Goal: Task Accomplishment & Management: Use online tool/utility

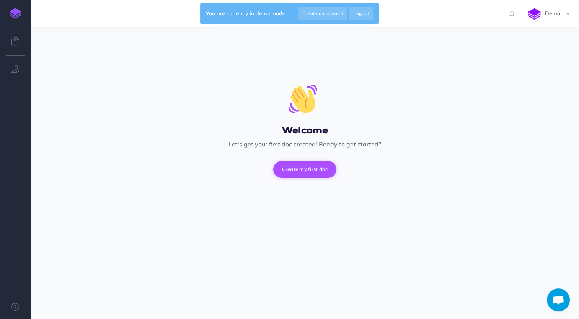
click at [311, 168] on button "Create my first doc" at bounding box center [305, 169] width 64 height 17
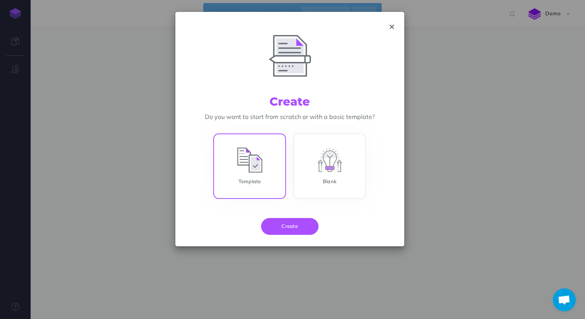
click at [245, 166] on input "Template" at bounding box center [249, 167] width 73 height 65
radio input "true"
click at [288, 228] on button "Create" at bounding box center [289, 226] width 57 height 17
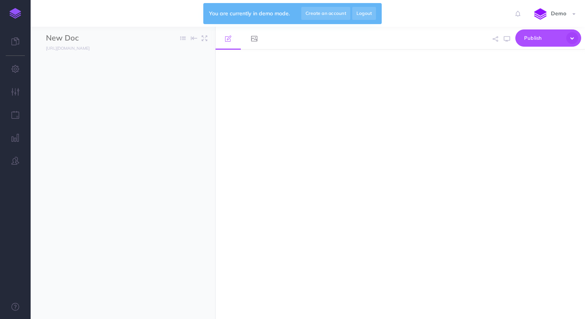
select select "null"
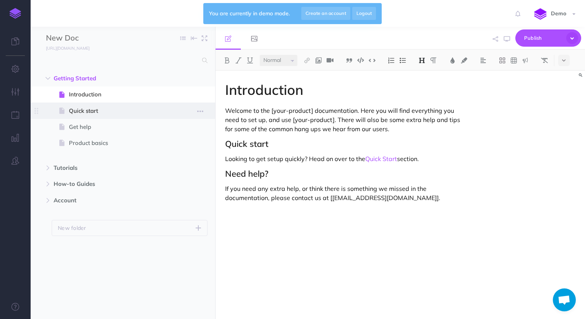
click at [85, 110] on span "Quick start" at bounding box center [119, 110] width 100 height 9
select select "null"
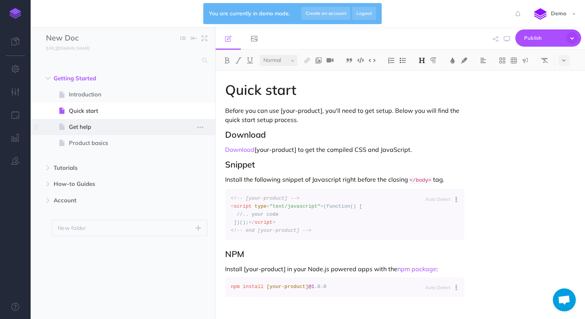
click at [88, 125] on span "Get help" at bounding box center [119, 126] width 100 height 9
select select "null"
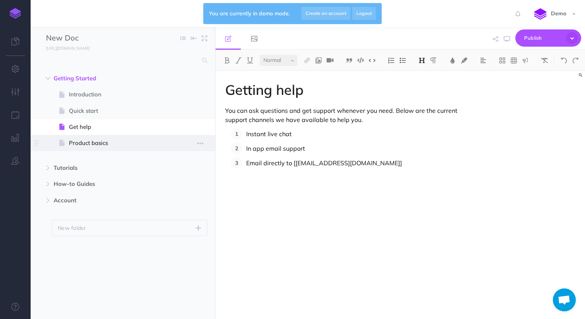
click at [88, 142] on span "Product basics" at bounding box center [119, 143] width 100 height 9
select select "null"
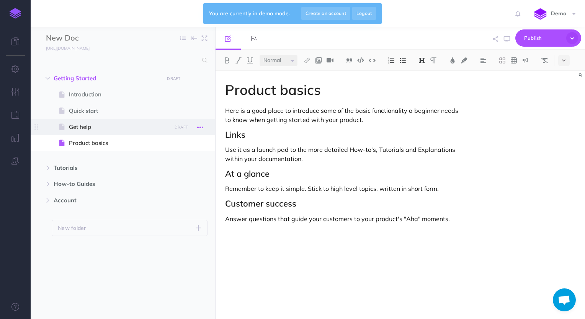
click at [201, 128] on icon "button" at bounding box center [200, 127] width 6 height 9
click at [145, 125] on span "Get help" at bounding box center [119, 126] width 100 height 9
select select "null"
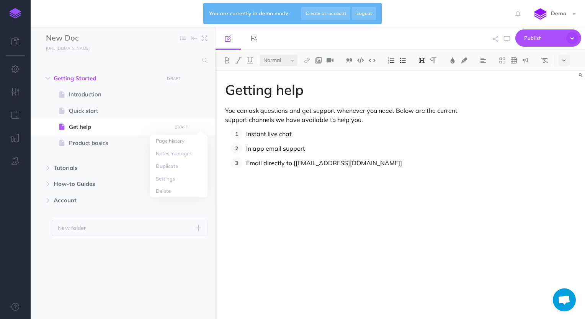
click at [498, 153] on div "Getting help You can ask questions and get support whenever you need. Below are…" at bounding box center [399, 195] width 369 height 248
click at [508, 39] on icon "button" at bounding box center [507, 39] width 6 height 6
